Goal: Task Accomplishment & Management: Manage account settings

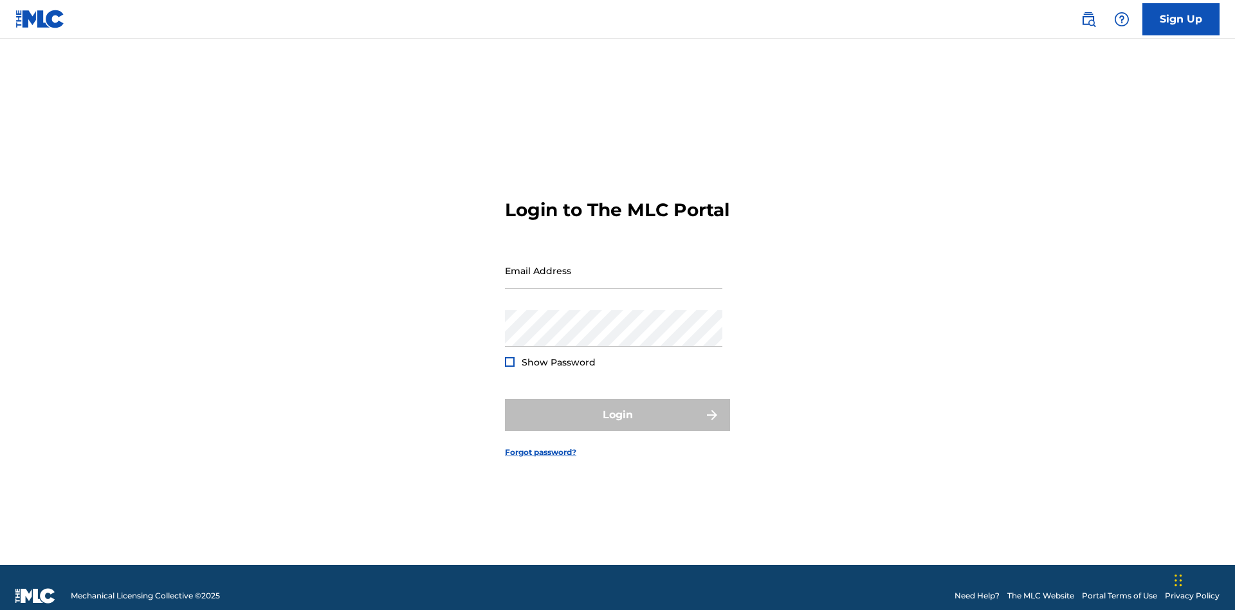
scroll to position [17, 0]
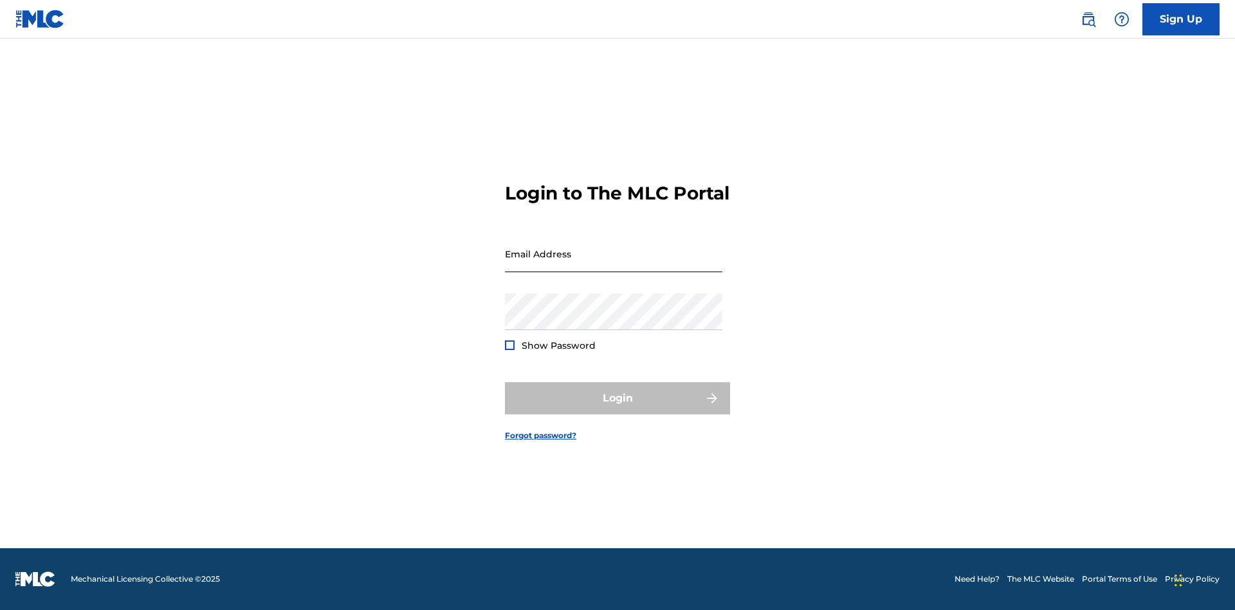
click at [613, 264] on input "Email Address" at bounding box center [613, 253] width 217 height 37
type input "Duke.McTesterson@gmail.com"
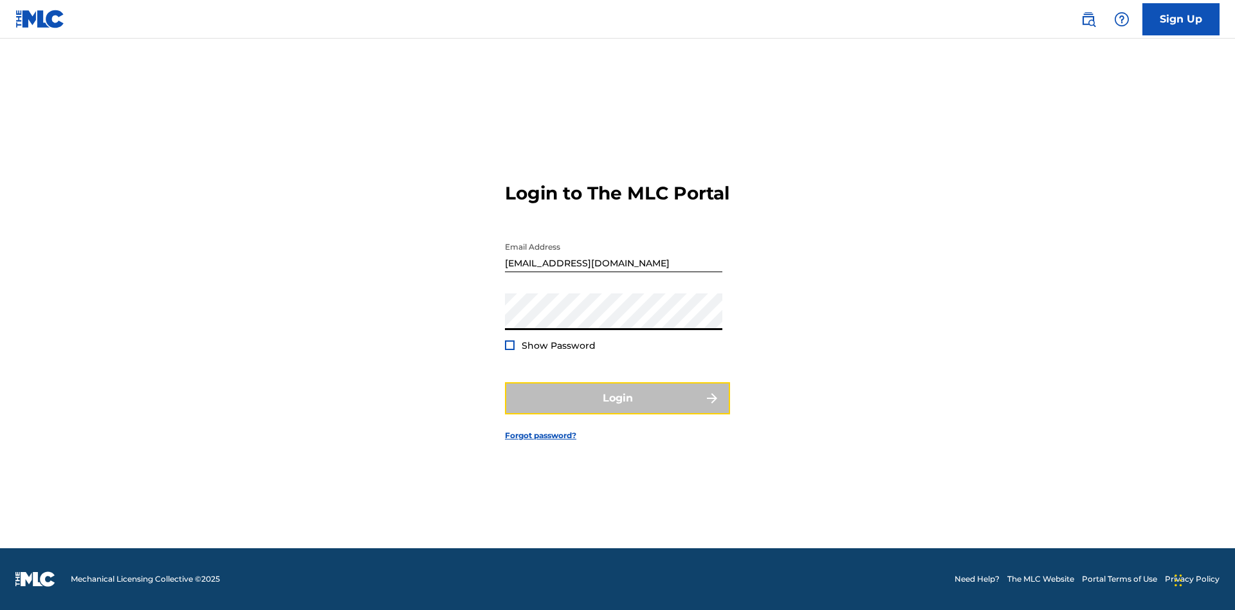
click at [617, 409] on button "Login" at bounding box center [617, 398] width 225 height 32
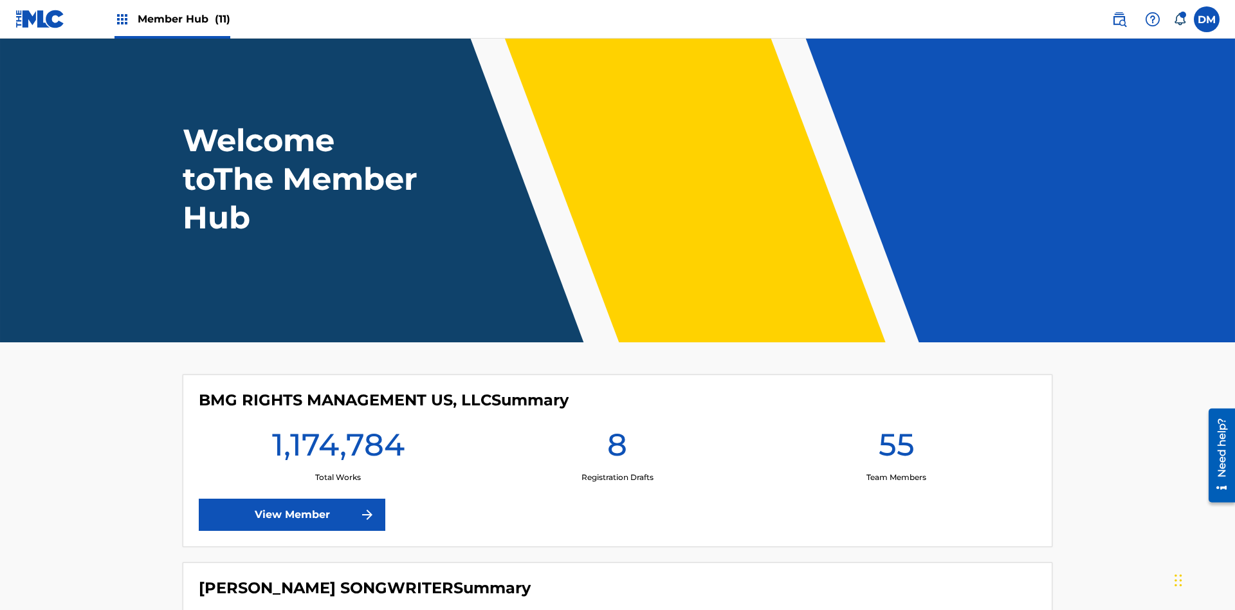
click at [183, 19] on span "Member Hub (11)" at bounding box center [184, 19] width 93 height 15
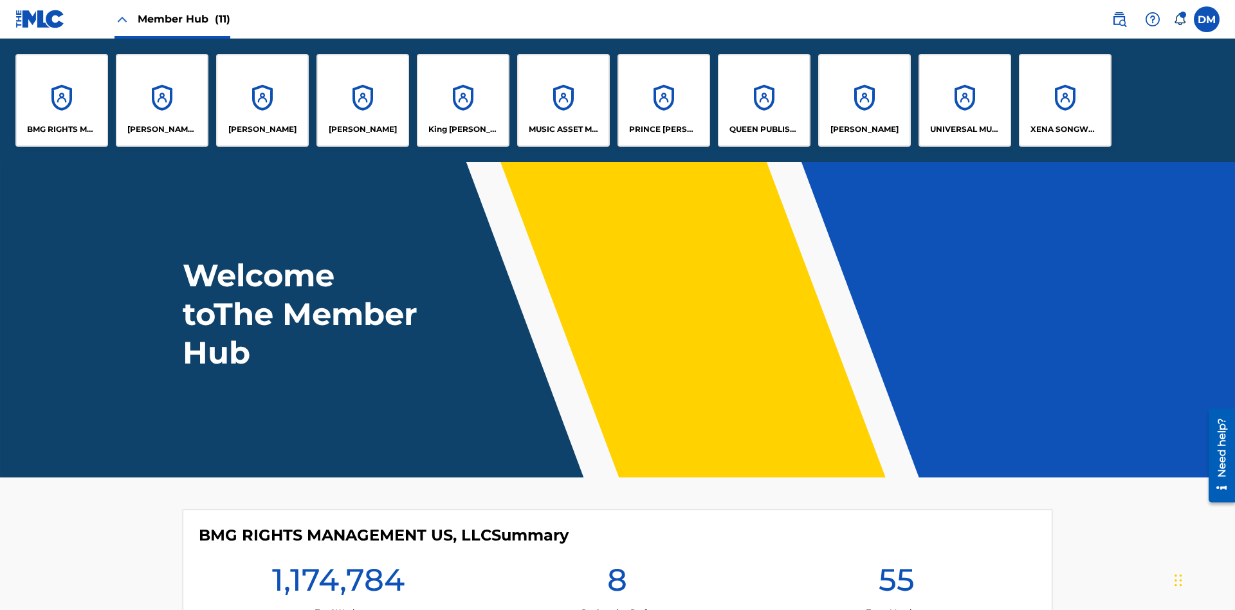
scroll to position [46, 0]
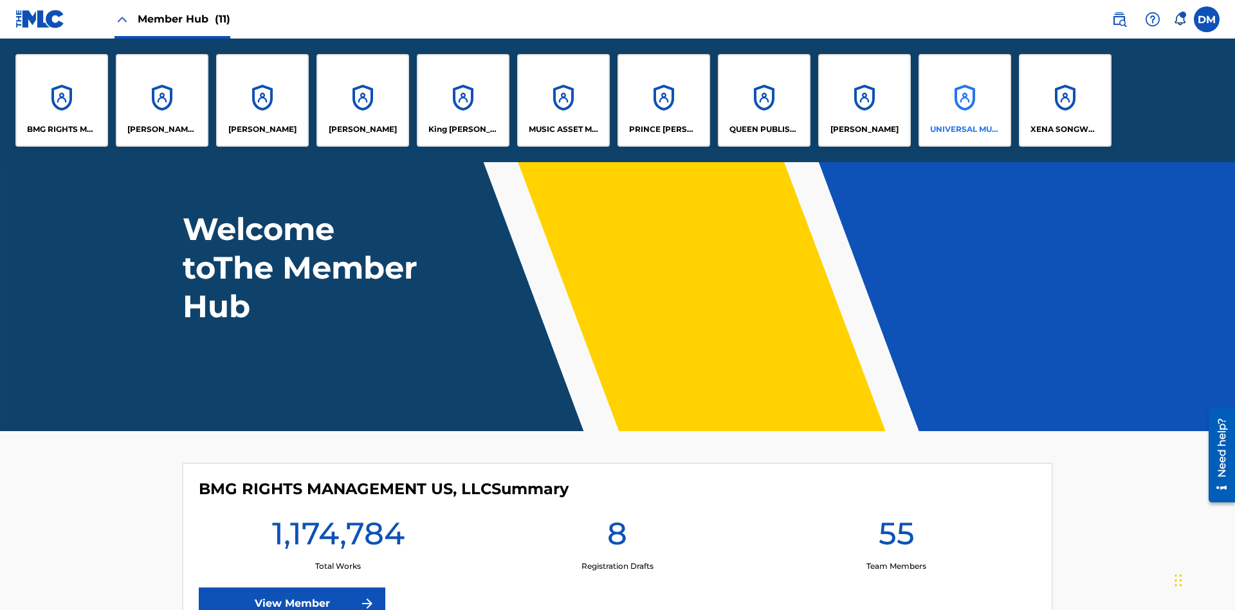
click at [964, 129] on p "UNIVERSAL MUSIC PUB GROUP" at bounding box center [965, 129] width 70 height 12
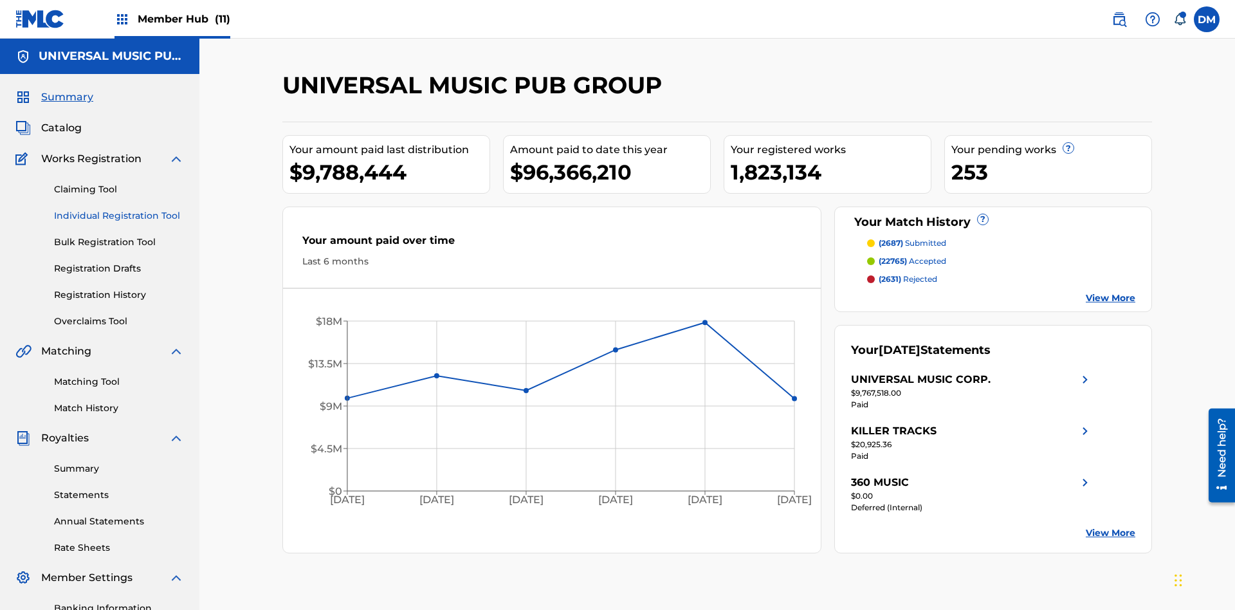
click at [119, 209] on link "Individual Registration Tool" at bounding box center [119, 216] width 130 height 14
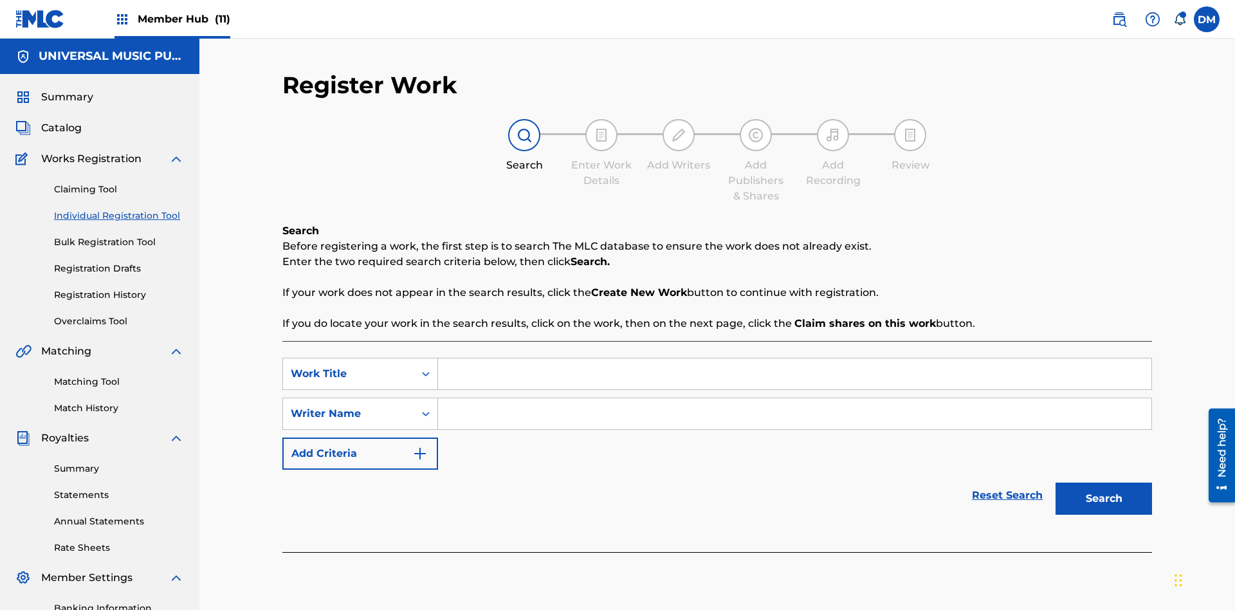
click at [794, 358] on input "Search Form" at bounding box center [794, 373] width 713 height 31
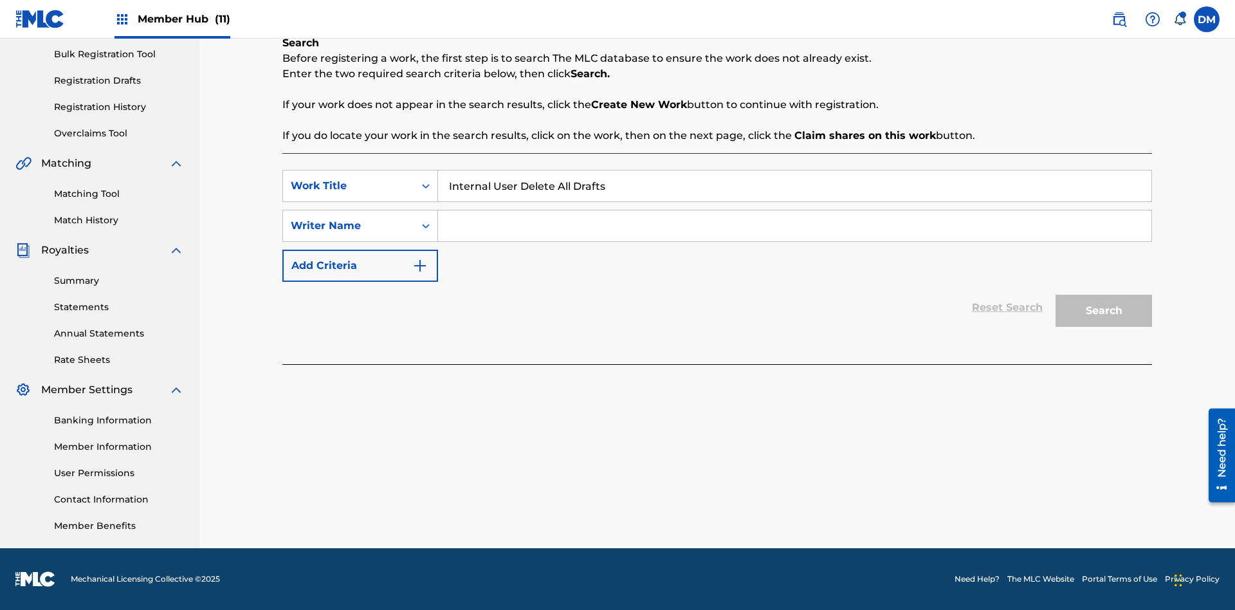
type input "Internal User Delete All Drafts"
click at [794, 226] on input "Search Form" at bounding box center [794, 225] width 713 height 31
type input "Test"
click at [1103, 311] on button "Search" at bounding box center [1103, 311] width 96 height 32
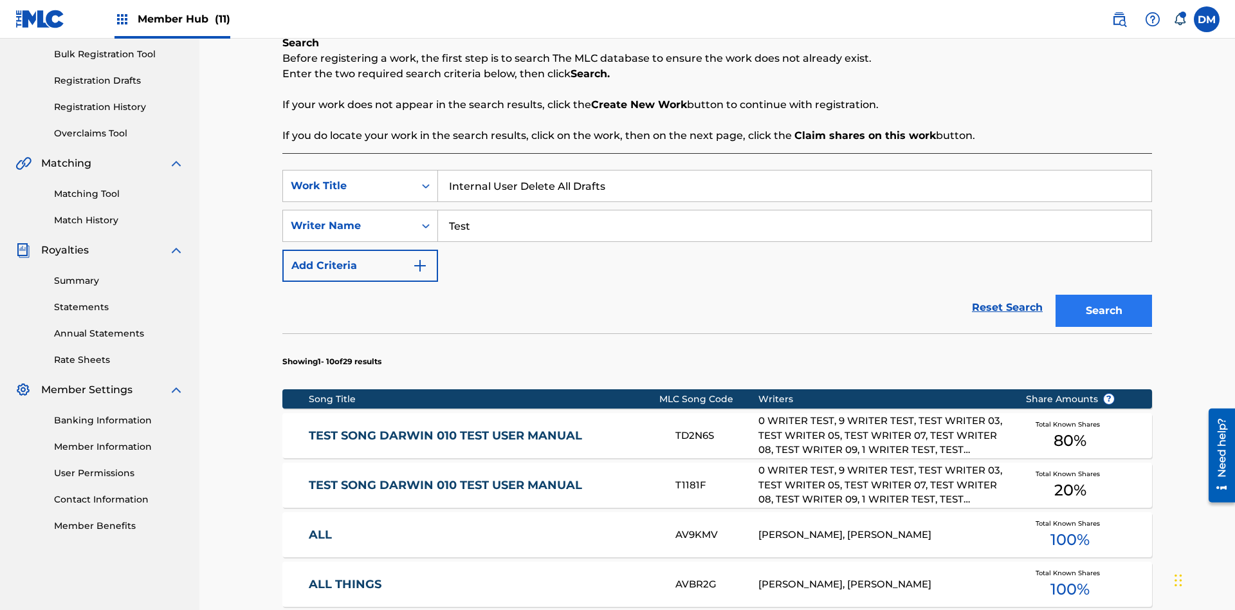
scroll to position [196, 0]
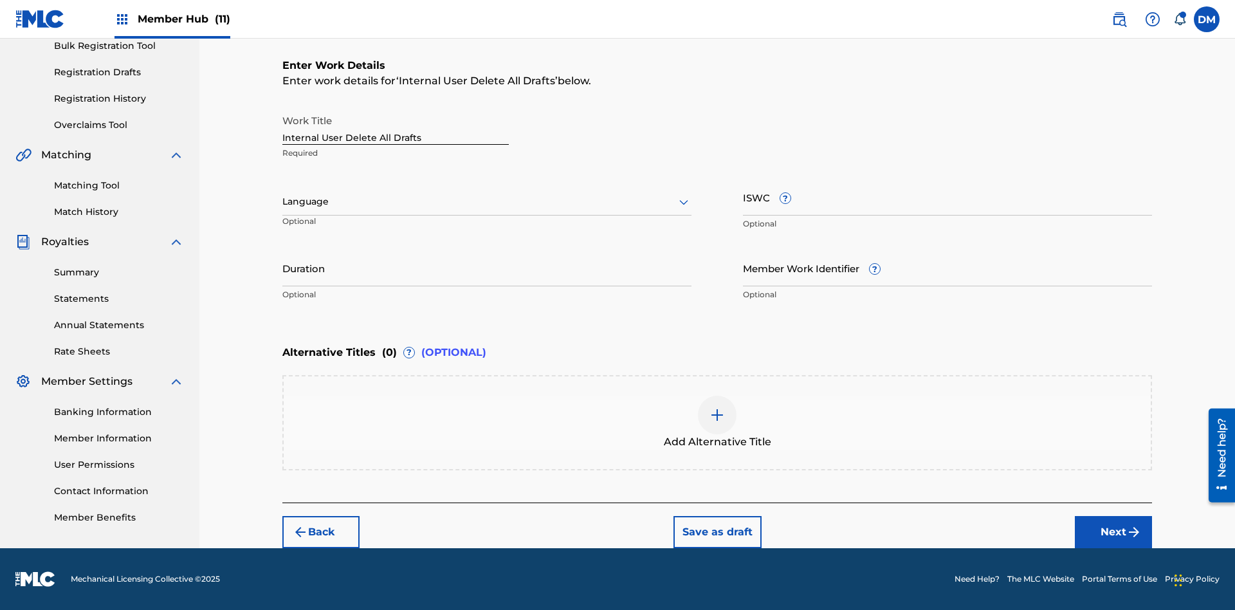
click at [395, 126] on input "Internal User Delete All Drafts" at bounding box center [395, 126] width 226 height 37
type input "Internal User Delete All Drafts"
click at [716, 531] on button "Save as draft" at bounding box center [717, 532] width 88 height 32
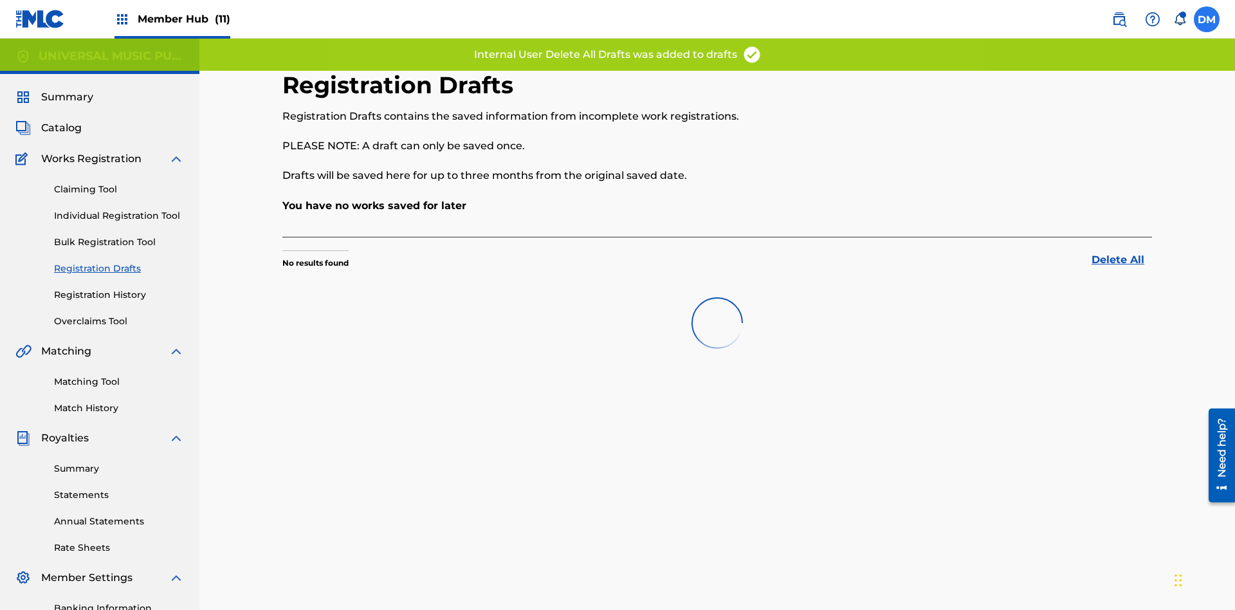
click at [1206, 19] on label at bounding box center [1206, 19] width 26 height 26
click at [1206, 19] on input "DM Duke McTesterson duke.mctesterson@gmail.com Notification Preferences Profile…" at bounding box center [1206, 19] width 0 height 0
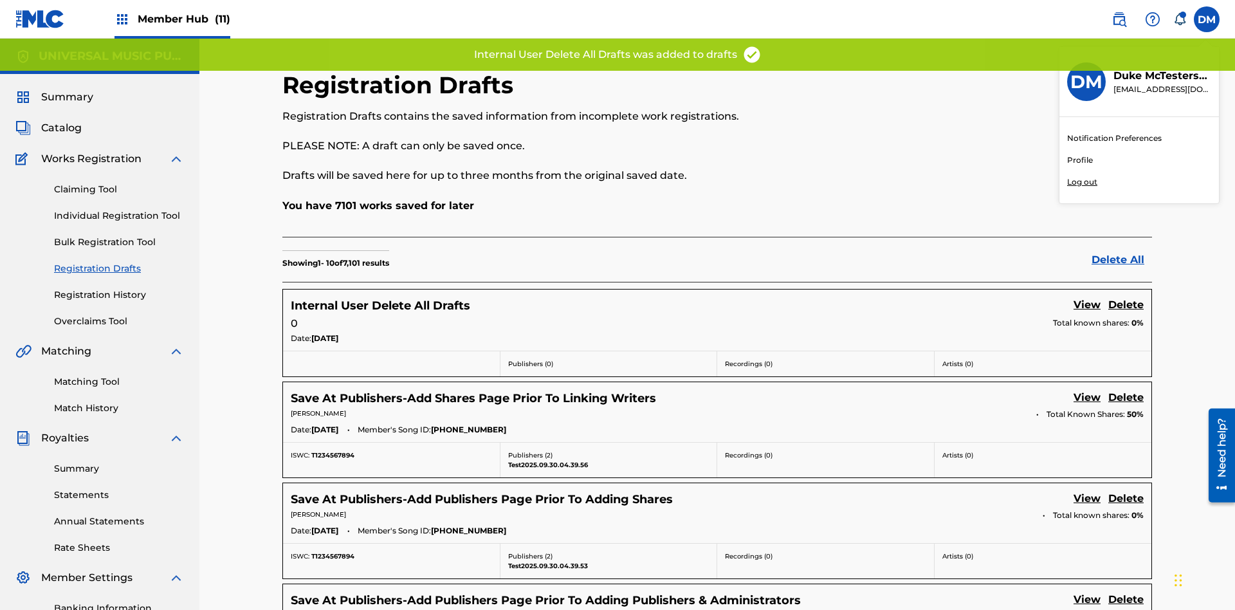
click at [1082, 182] on p "Log out" at bounding box center [1082, 182] width 30 height 12
click at [1206, 19] on input "DM Duke McTesterson duke.mctesterson@gmail.com Notification Preferences Profile…" at bounding box center [1206, 19] width 0 height 0
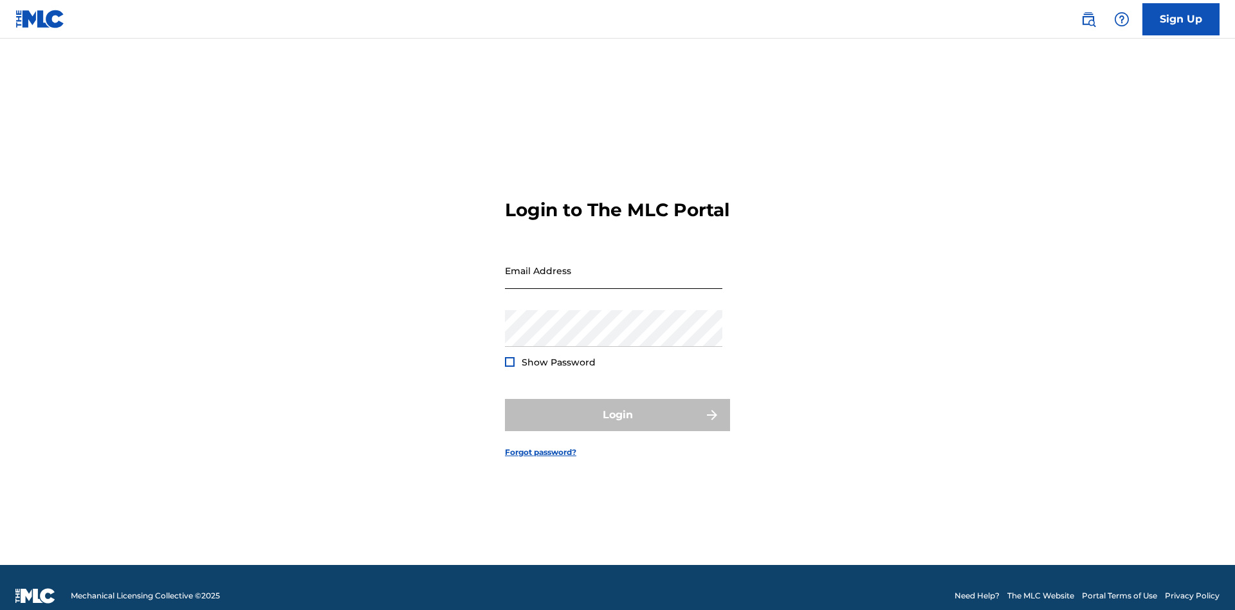
click at [613, 264] on input "Email Address" at bounding box center [613, 270] width 217 height 37
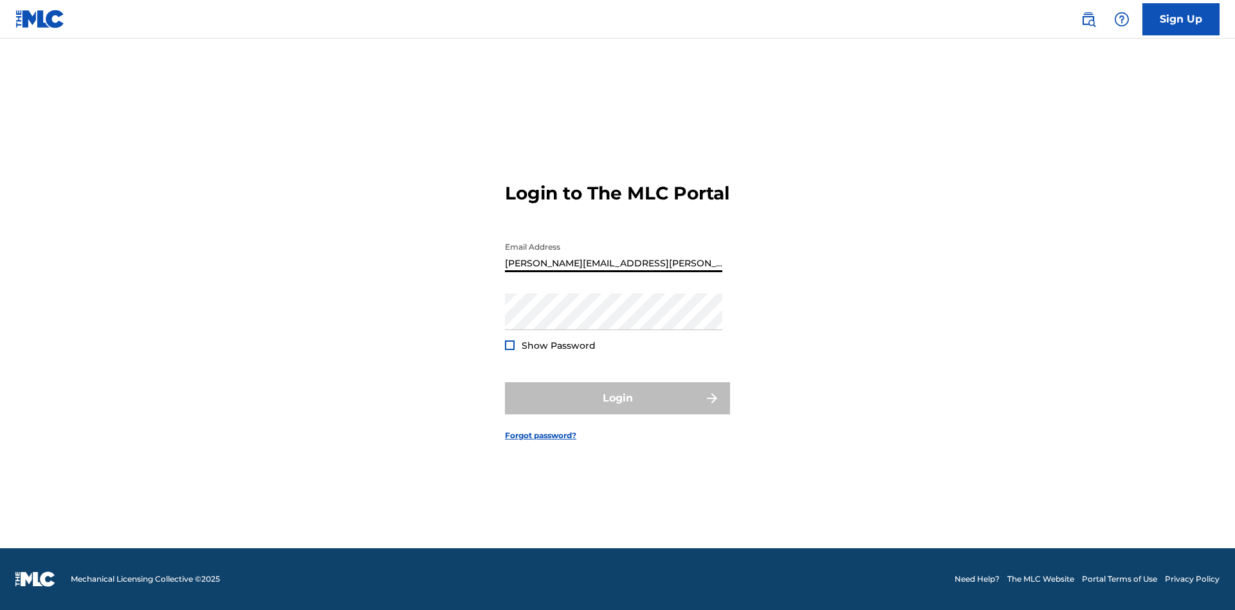
type input "[PERSON_NAME][EMAIL_ADDRESS][PERSON_NAME][DOMAIN_NAME]"
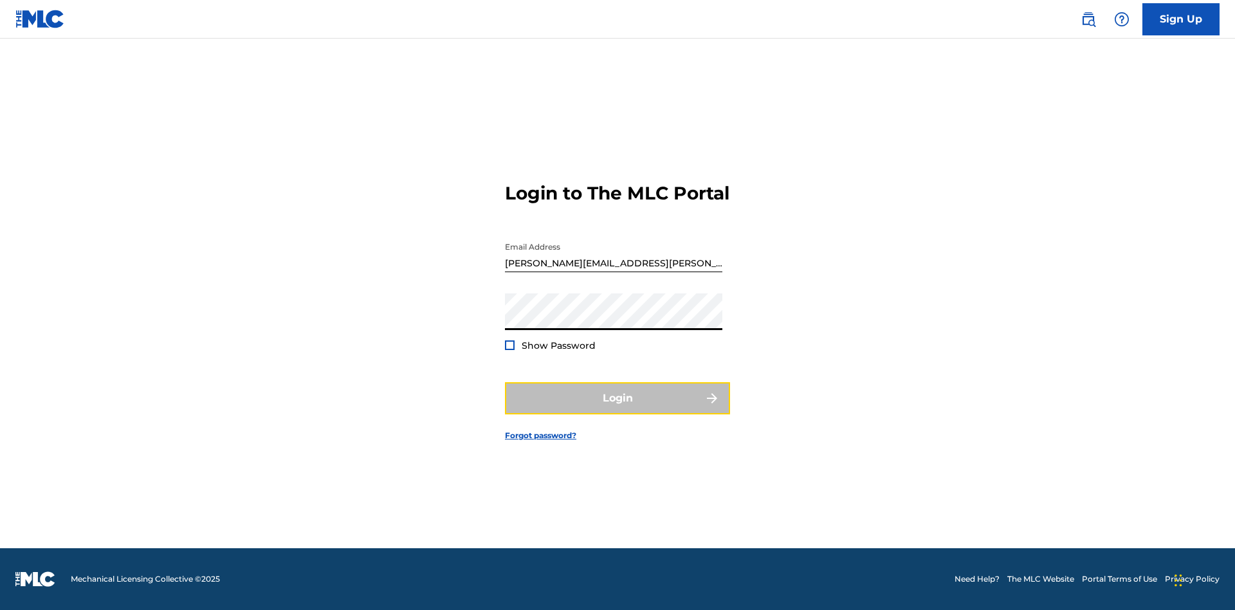
click at [617, 409] on button "Login" at bounding box center [617, 398] width 225 height 32
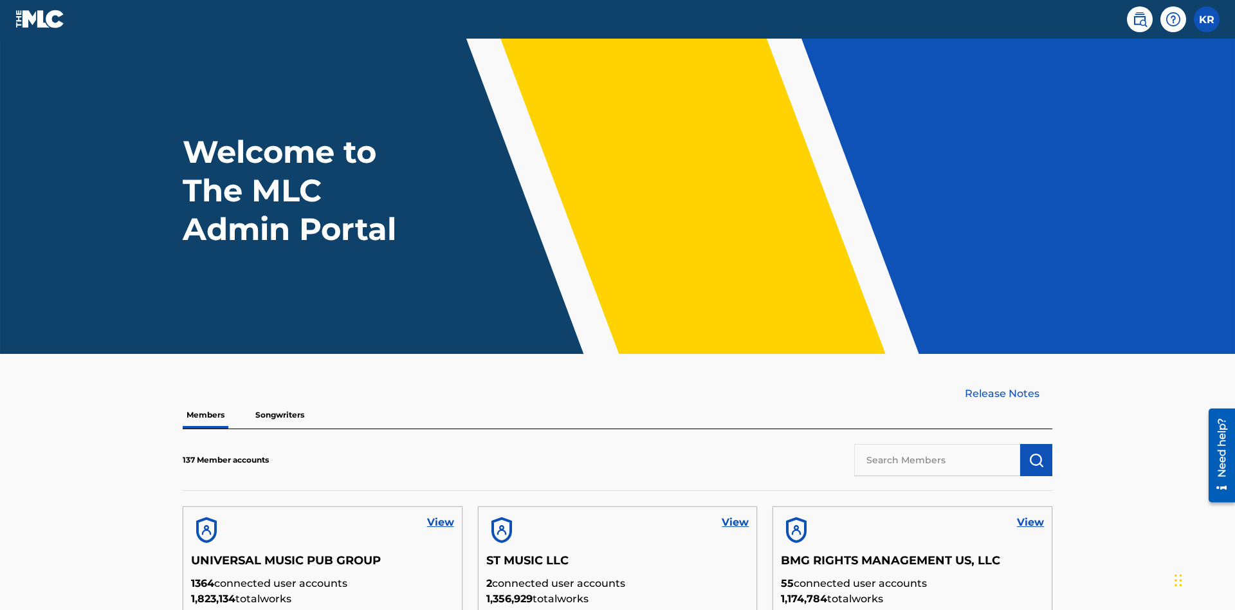
scroll to position [366, 0]
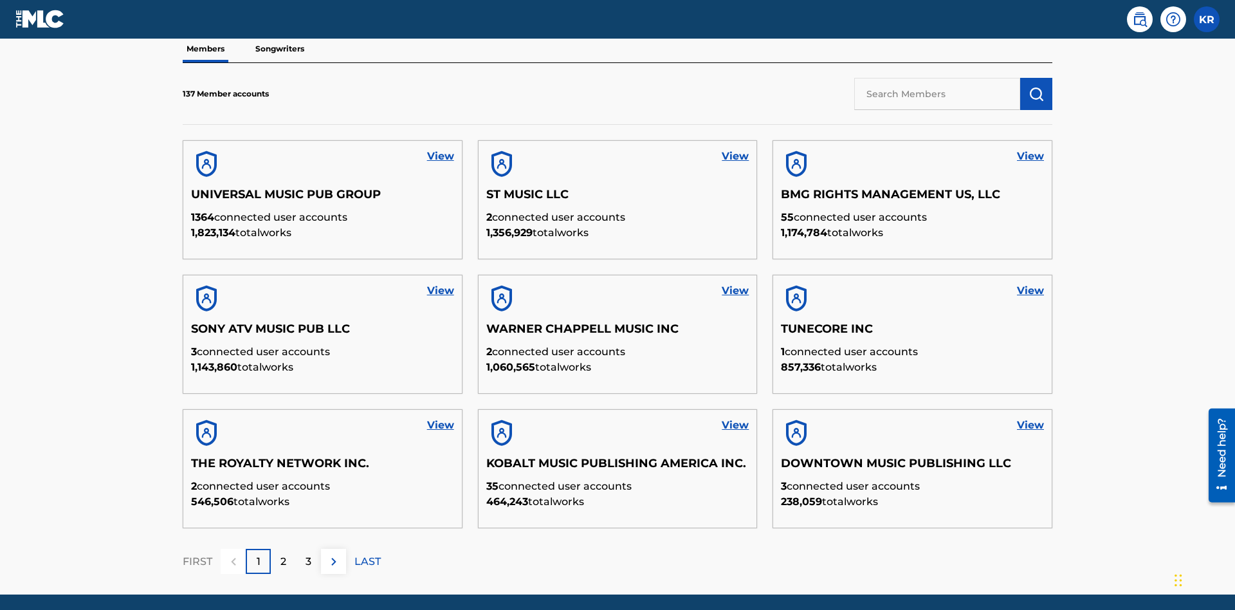
click at [937, 93] on input "text" at bounding box center [937, 94] width 166 height 32
type input "UNIVERSAL MUSIC PUB GROUP"
click at [1036, 86] on img "submit" at bounding box center [1035, 93] width 15 height 15
